Goal: Find specific page/section: Find specific page/section

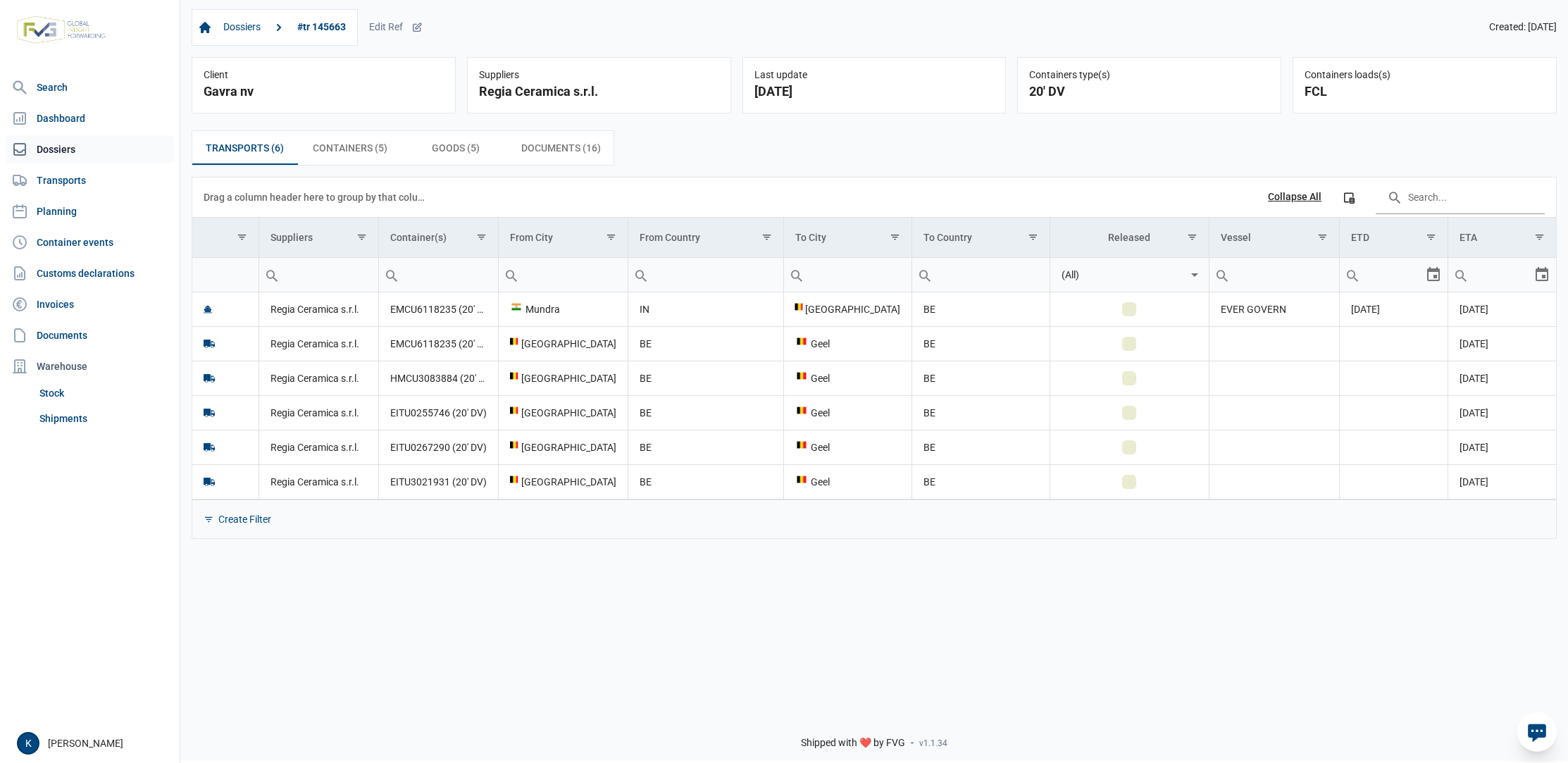
click at [72, 156] on link "Dossiers" at bounding box center [89, 149] width 169 height 28
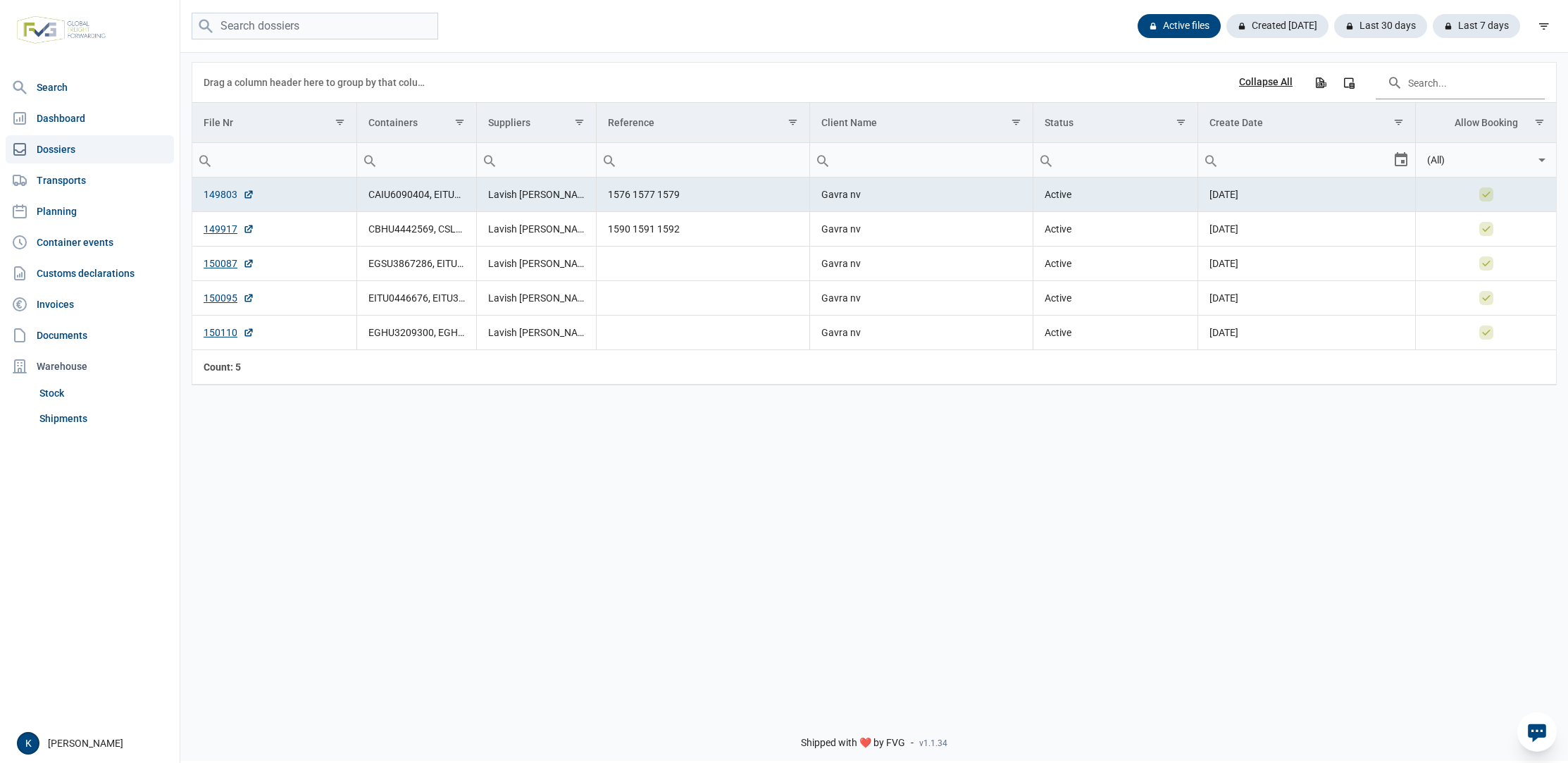
click at [222, 191] on link "149803" at bounding box center [229, 194] width 50 height 14
